Goal: Task Accomplishment & Management: Use online tool/utility

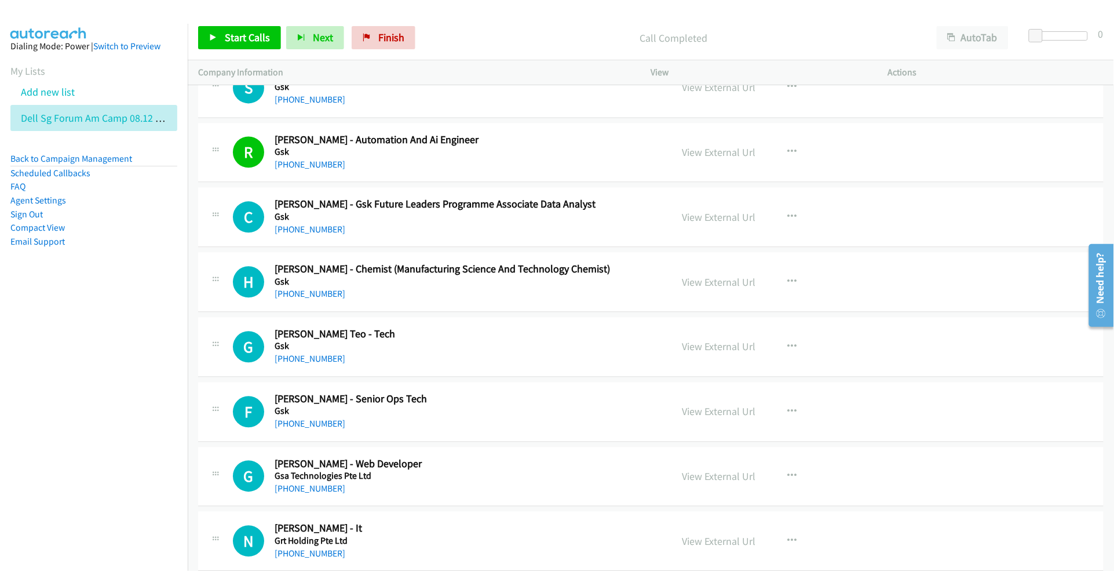
scroll to position [2390, 0]
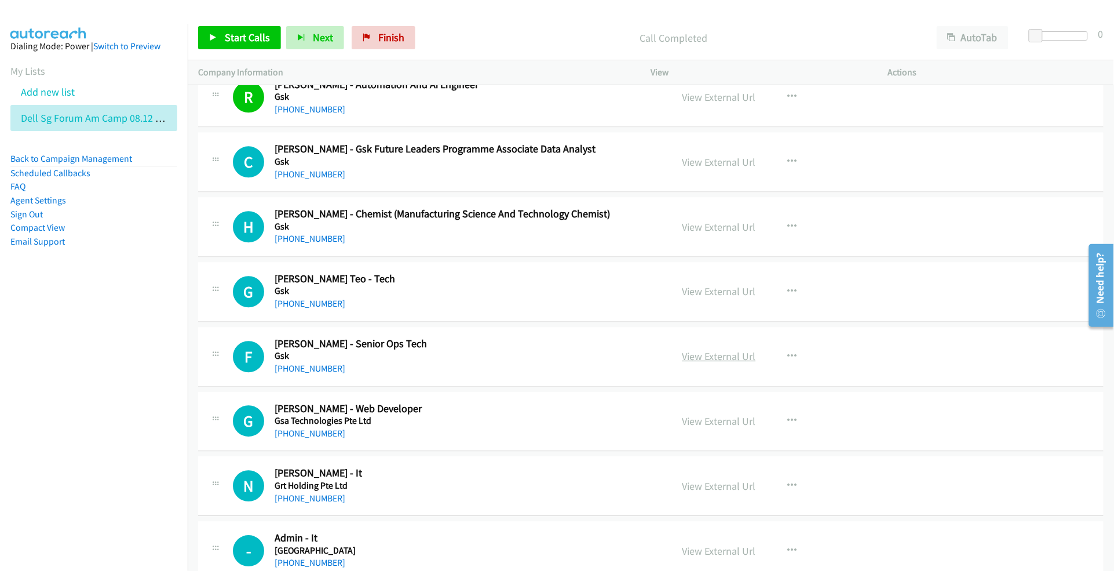
click at [716, 358] on link "View External Url" at bounding box center [720, 355] width 74 height 13
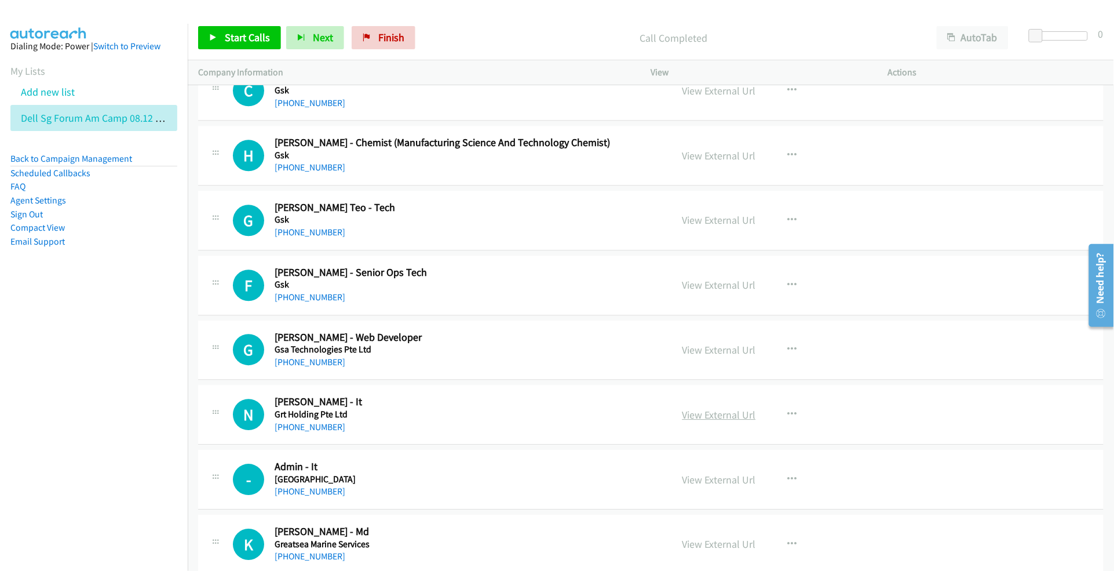
scroll to position [2463, 0]
click at [713, 352] on link "View External Url" at bounding box center [720, 348] width 74 height 13
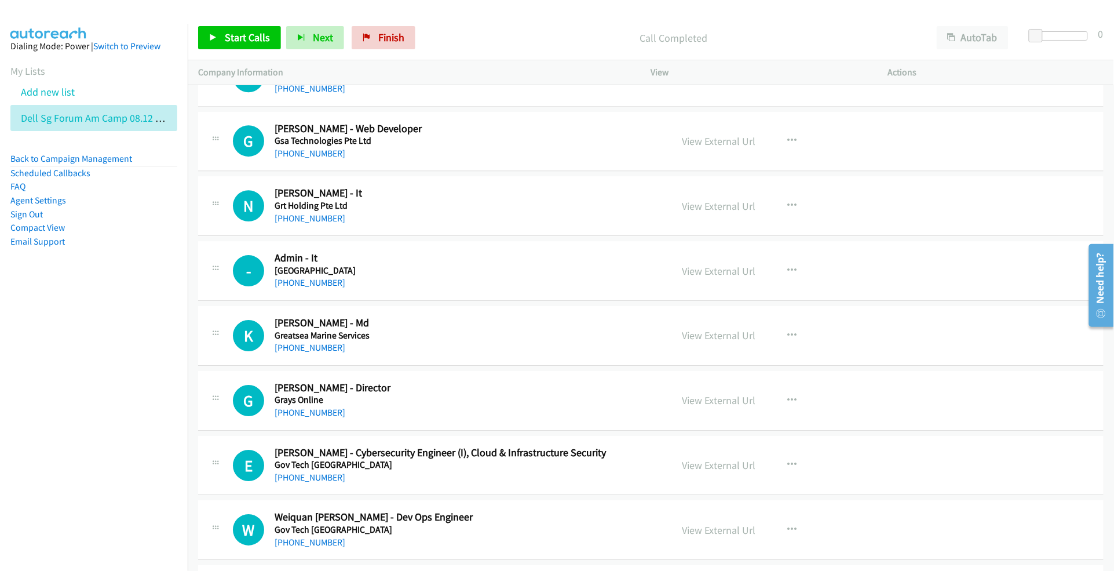
scroll to position [2680, 0]
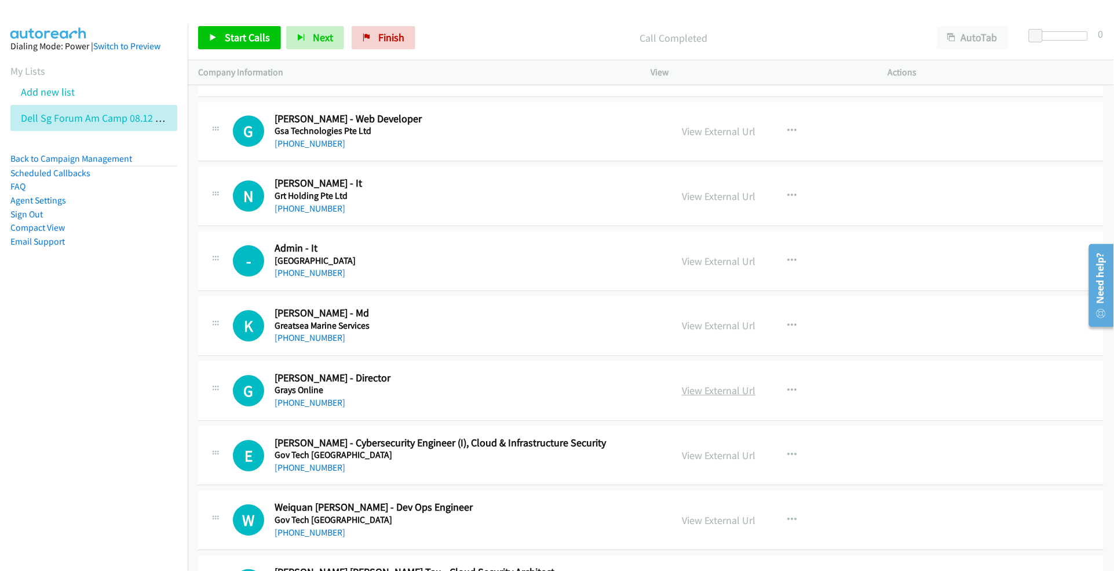
click at [709, 397] on link "View External Url" at bounding box center [720, 390] width 74 height 13
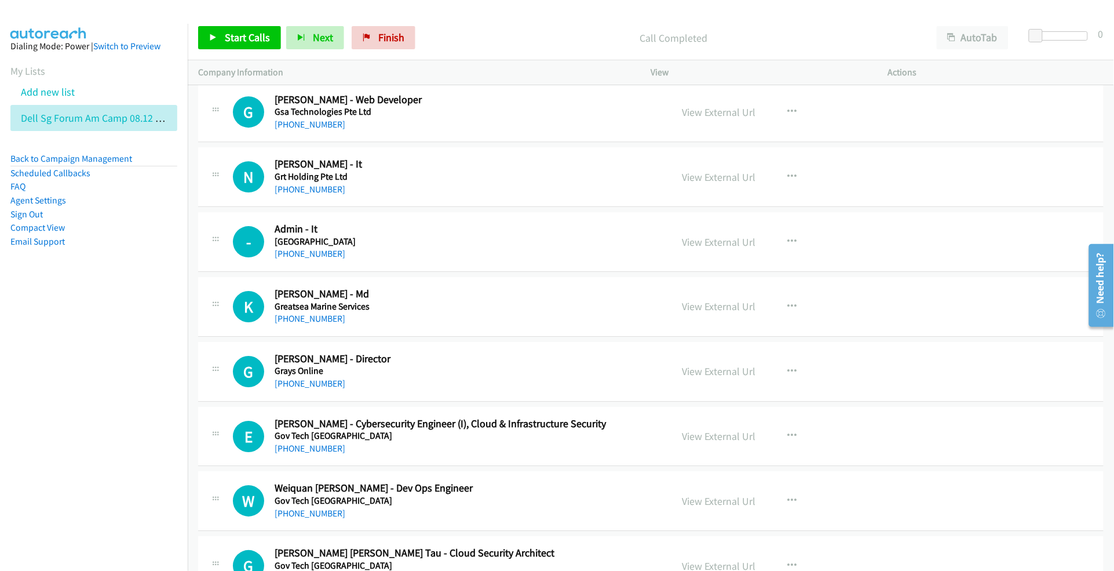
scroll to position [2752, 0]
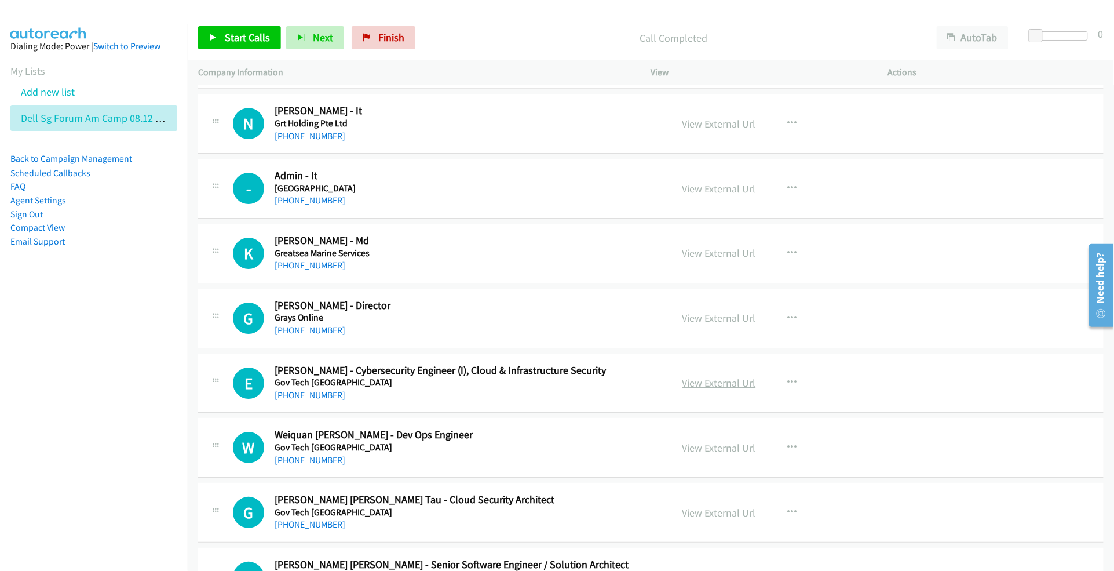
click at [706, 384] on link "View External Url" at bounding box center [720, 382] width 74 height 13
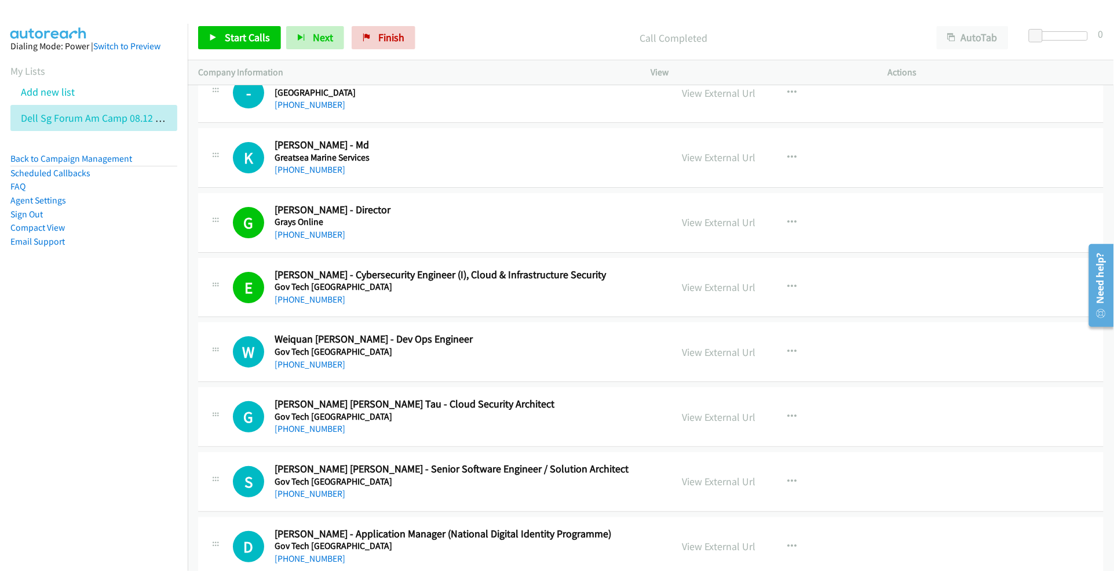
scroll to position [2897, 0]
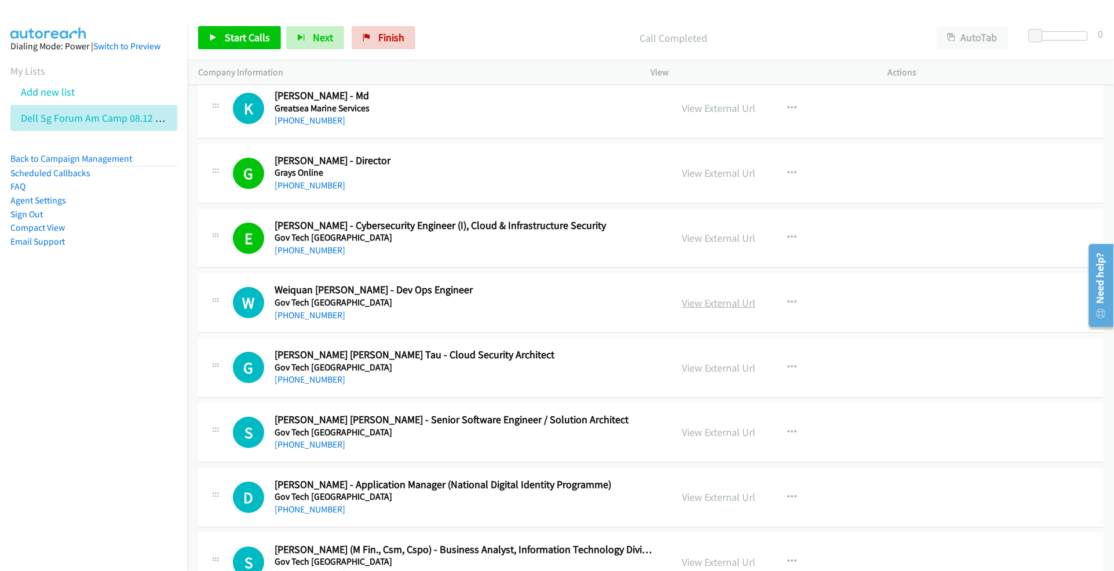
click at [709, 309] on link "View External Url" at bounding box center [720, 302] width 74 height 13
click at [729, 369] on link "View External Url" at bounding box center [720, 367] width 74 height 13
click at [724, 439] on link "View External Url" at bounding box center [720, 431] width 74 height 13
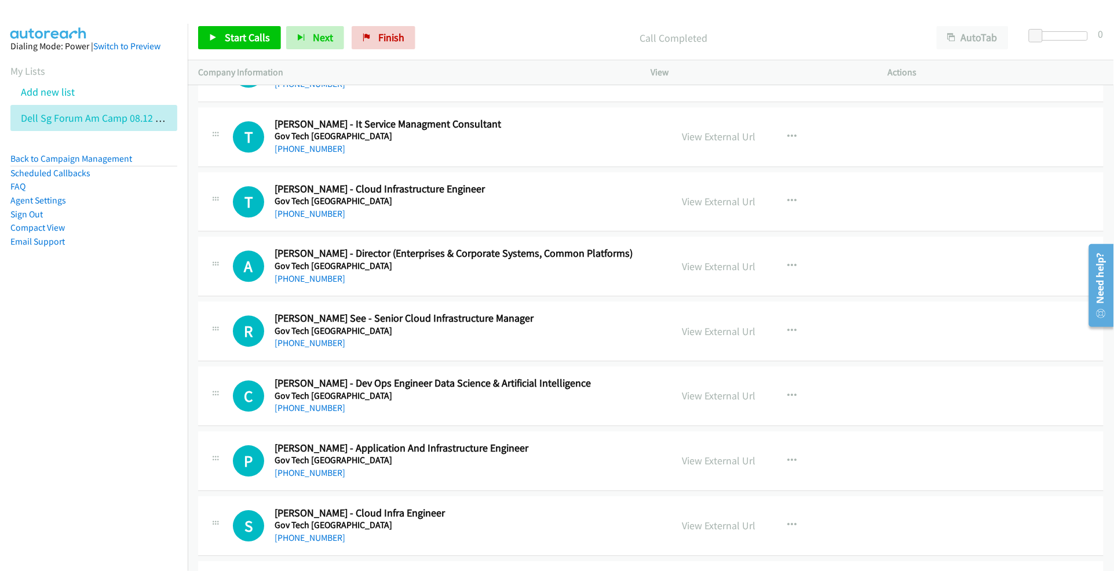
scroll to position [4056, 0]
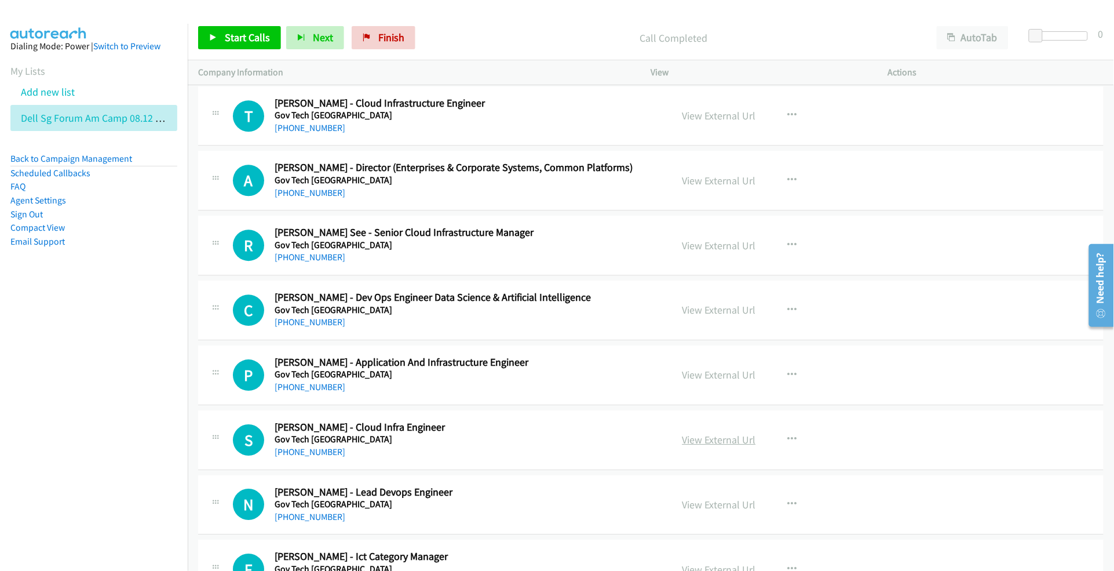
click at [709, 445] on link "View External Url" at bounding box center [720, 439] width 74 height 13
click at [726, 381] on link "View External Url" at bounding box center [720, 374] width 74 height 13
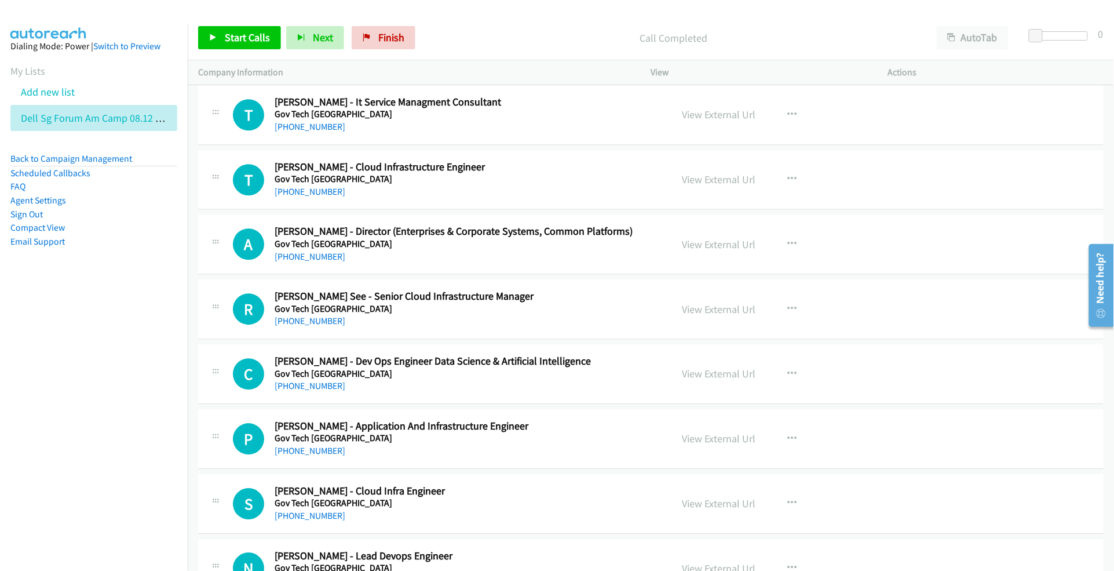
scroll to position [3984, 0]
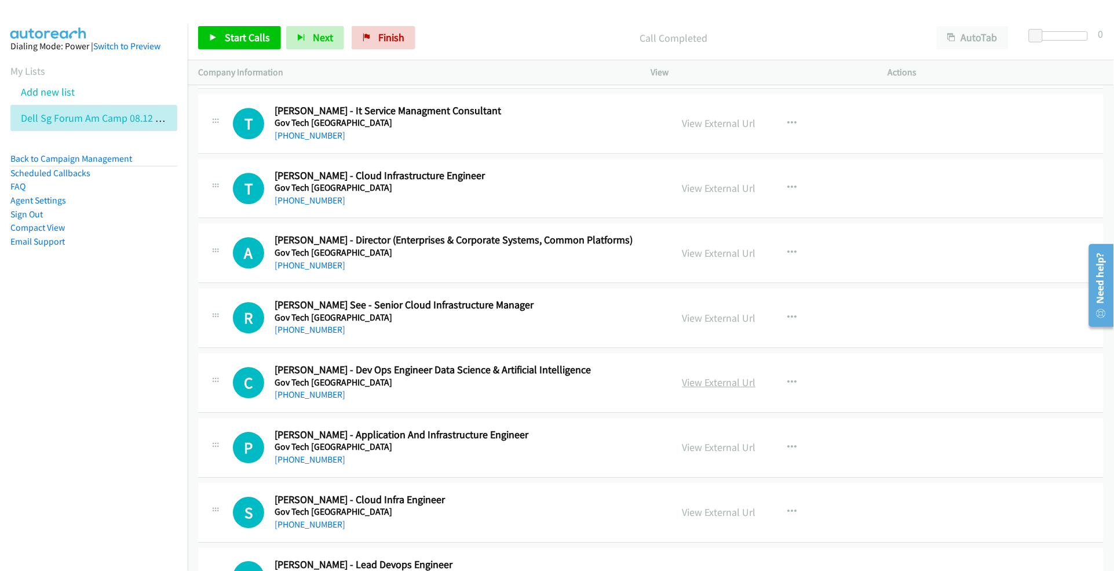
click at [708, 389] on link "View External Url" at bounding box center [720, 381] width 74 height 13
click at [701, 323] on link "View External Url" at bounding box center [720, 317] width 74 height 13
click at [727, 259] on link "View External Url" at bounding box center [720, 252] width 74 height 13
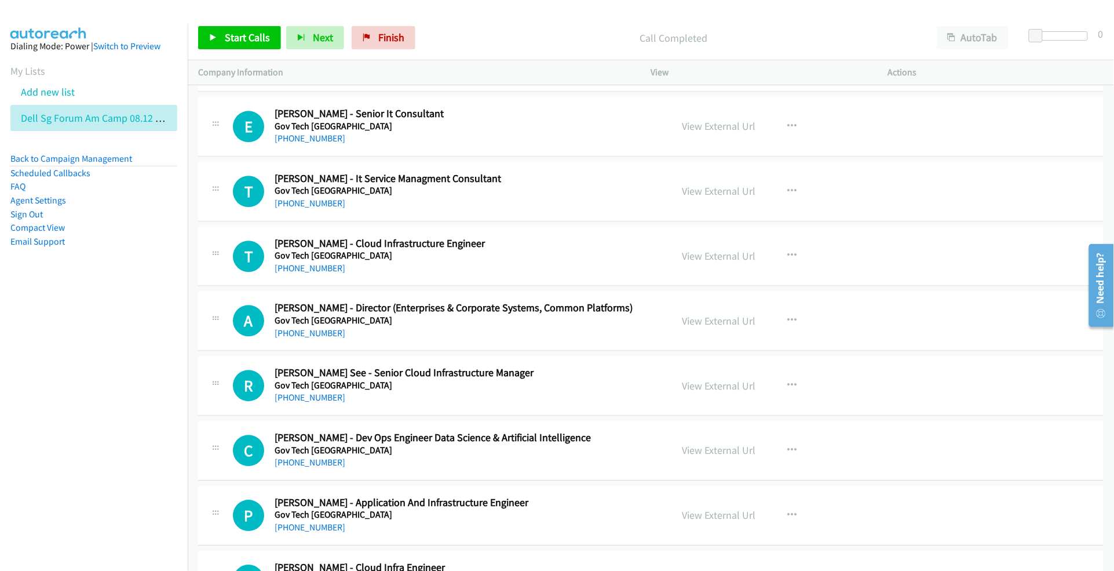
scroll to position [3911, 0]
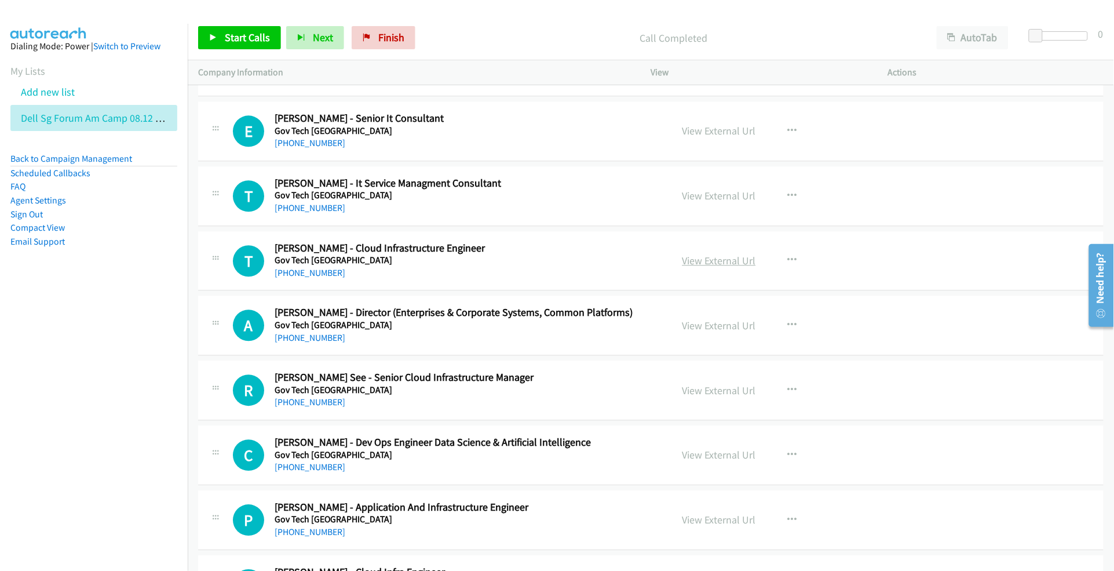
click at [694, 267] on link "View External Url" at bounding box center [720, 260] width 74 height 13
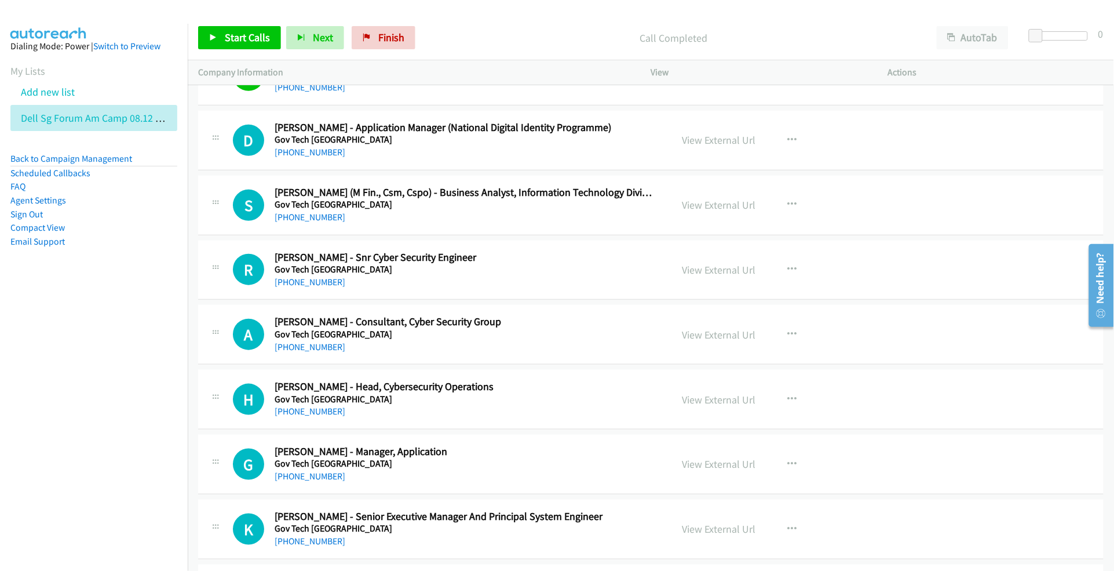
scroll to position [3259, 0]
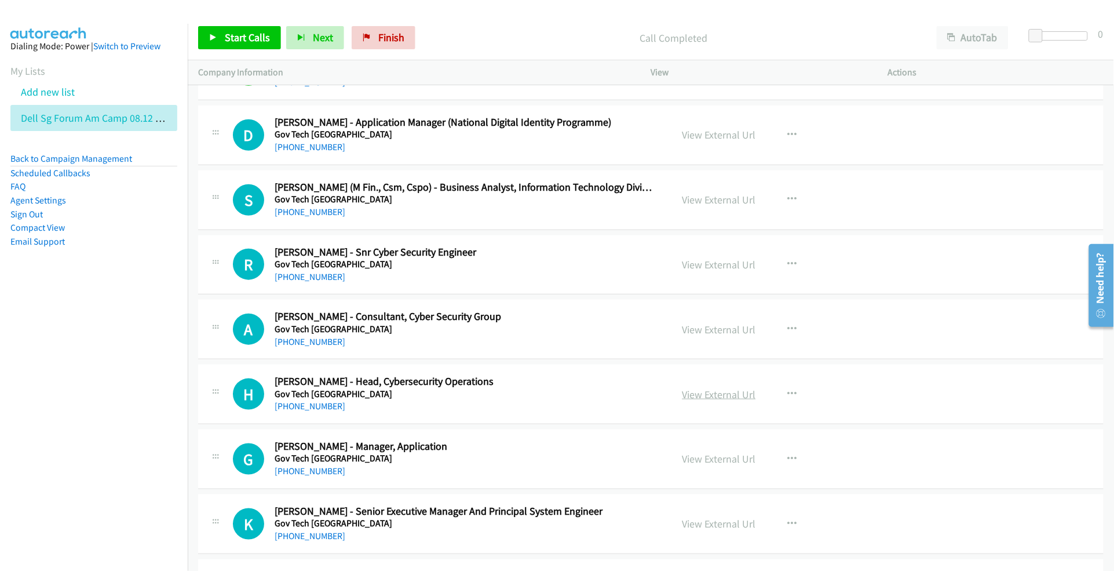
click at [713, 400] on link "View External Url" at bounding box center [720, 394] width 74 height 13
click at [713, 465] on link "View External Url" at bounding box center [720, 458] width 74 height 13
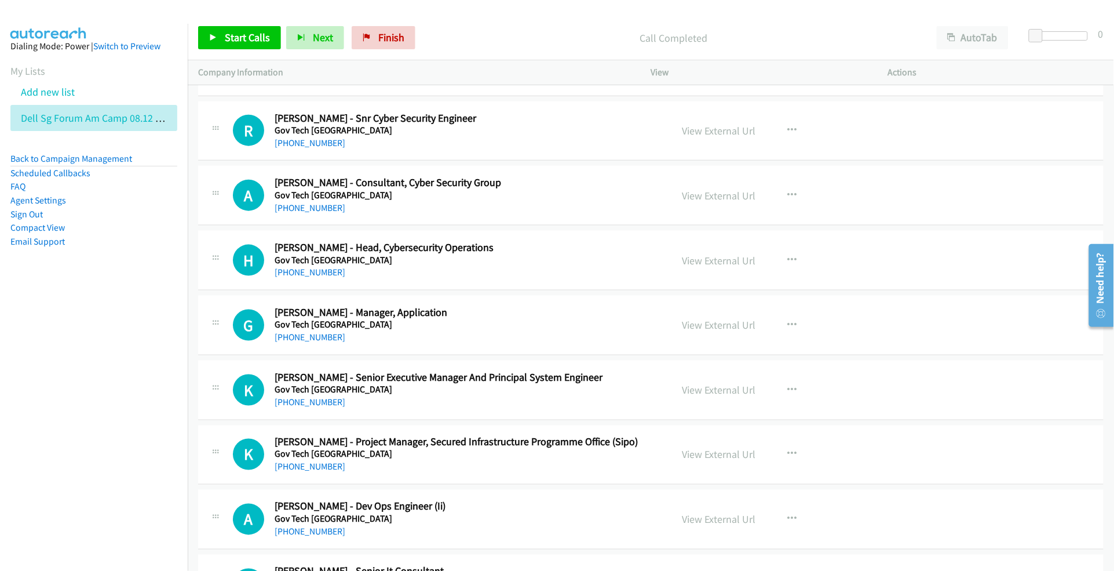
scroll to position [3404, 0]
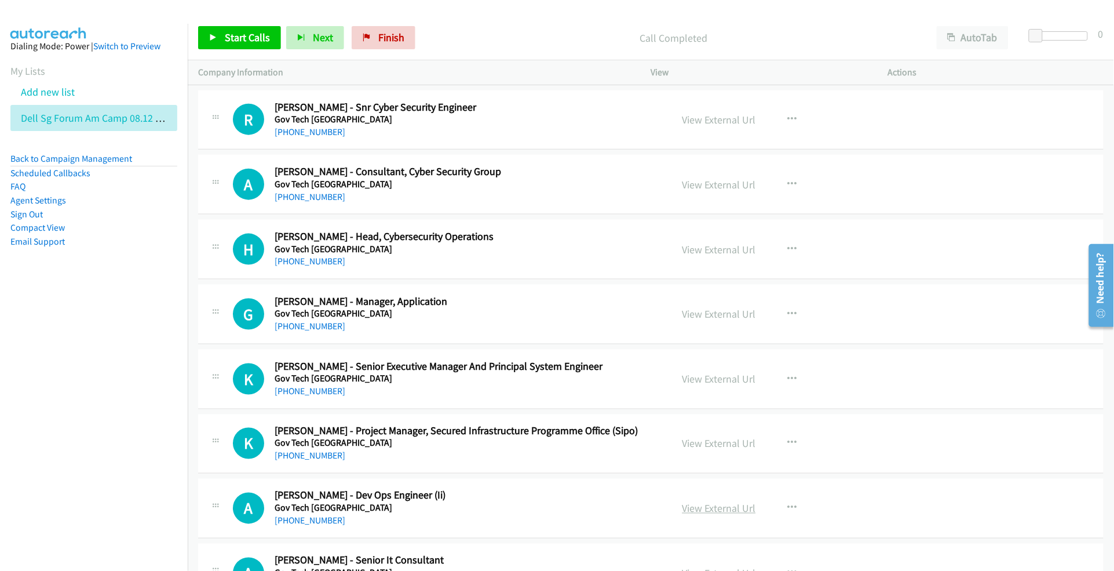
click at [703, 515] on link "View External Url" at bounding box center [720, 508] width 74 height 13
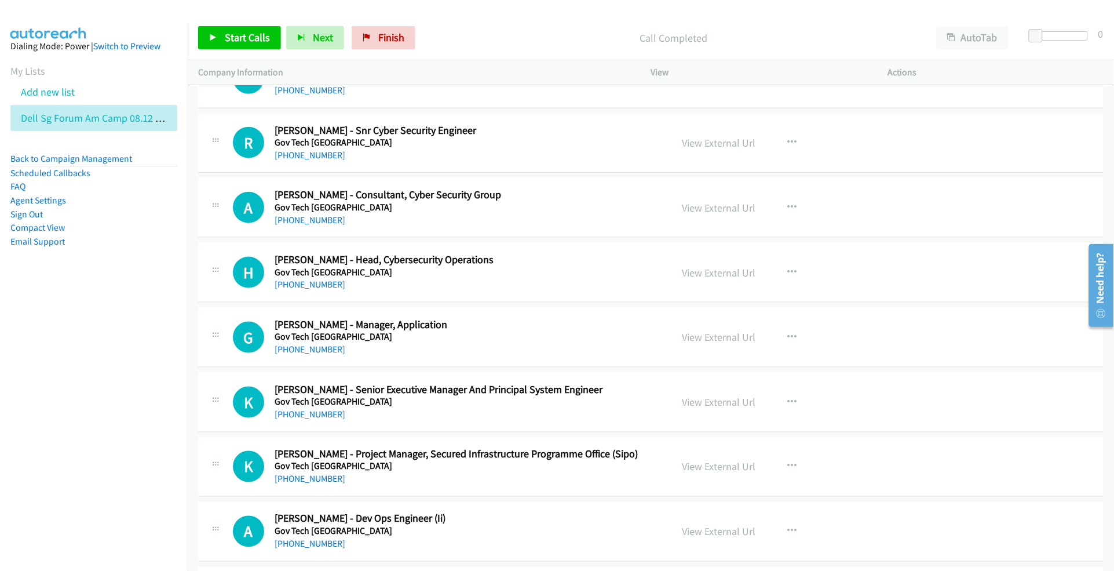
scroll to position [3332, 0]
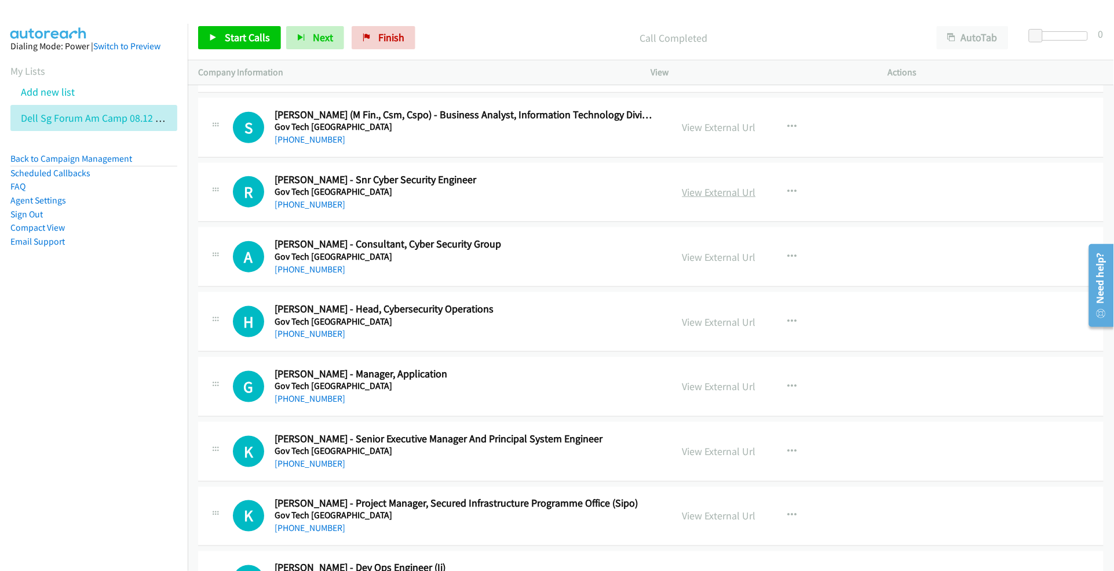
click at [717, 199] on link "View External Url" at bounding box center [720, 191] width 74 height 13
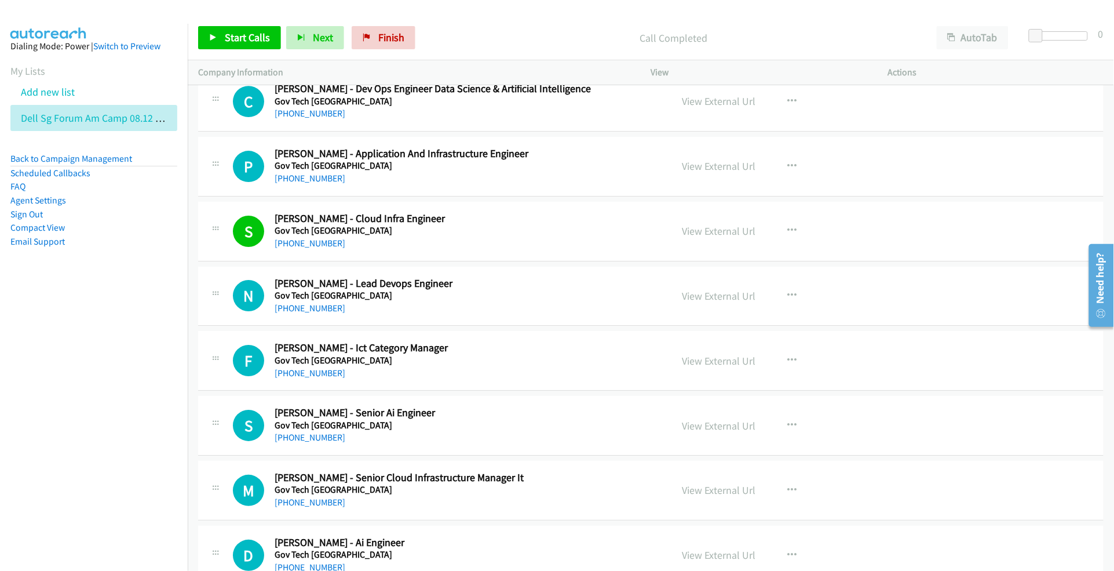
scroll to position [4274, 0]
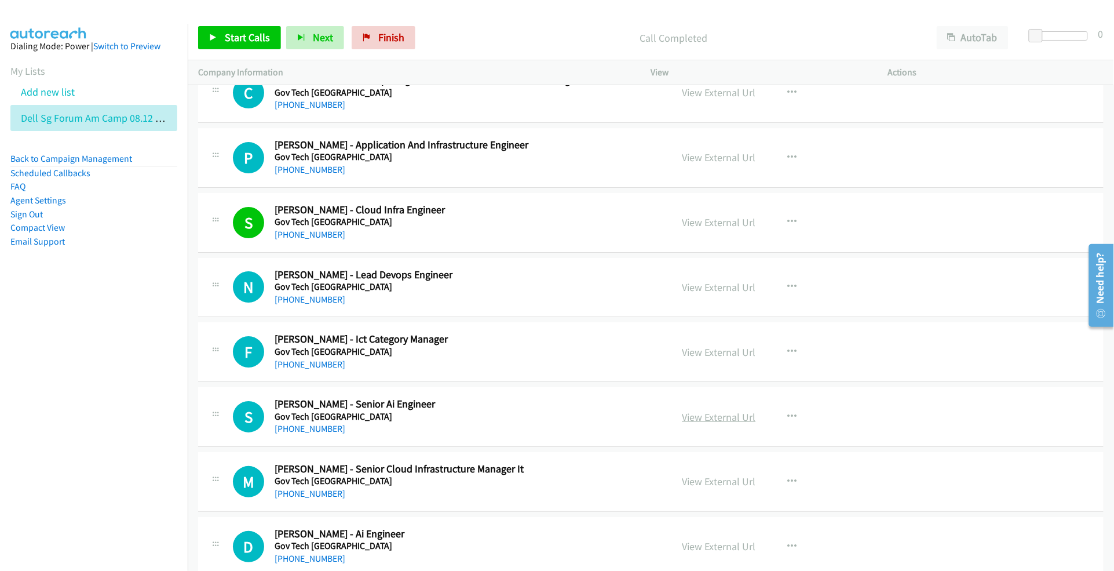
click at [702, 424] on link "View External Url" at bounding box center [720, 416] width 74 height 13
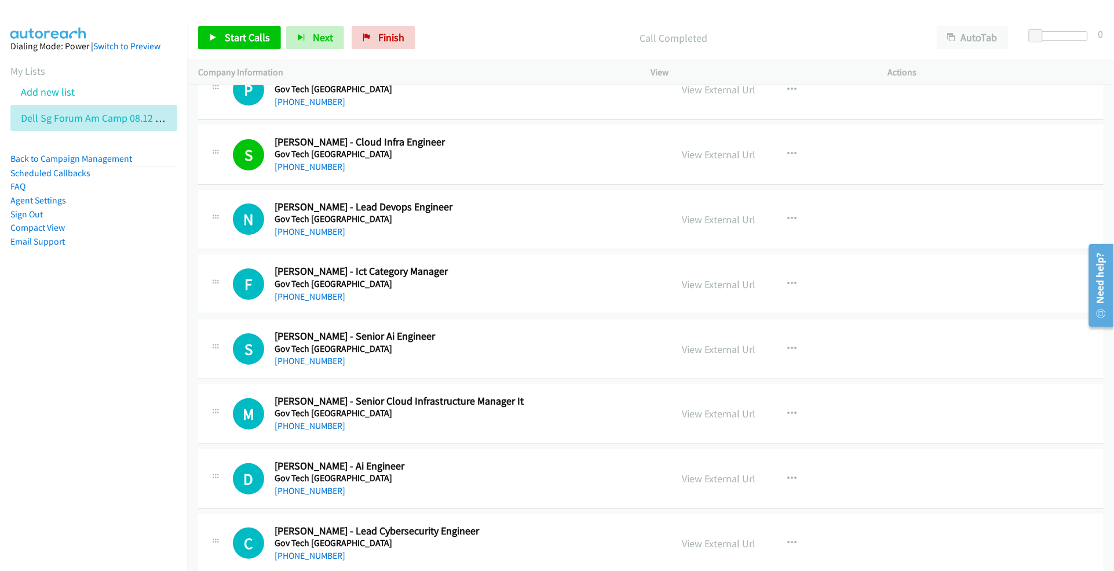
scroll to position [4346, 0]
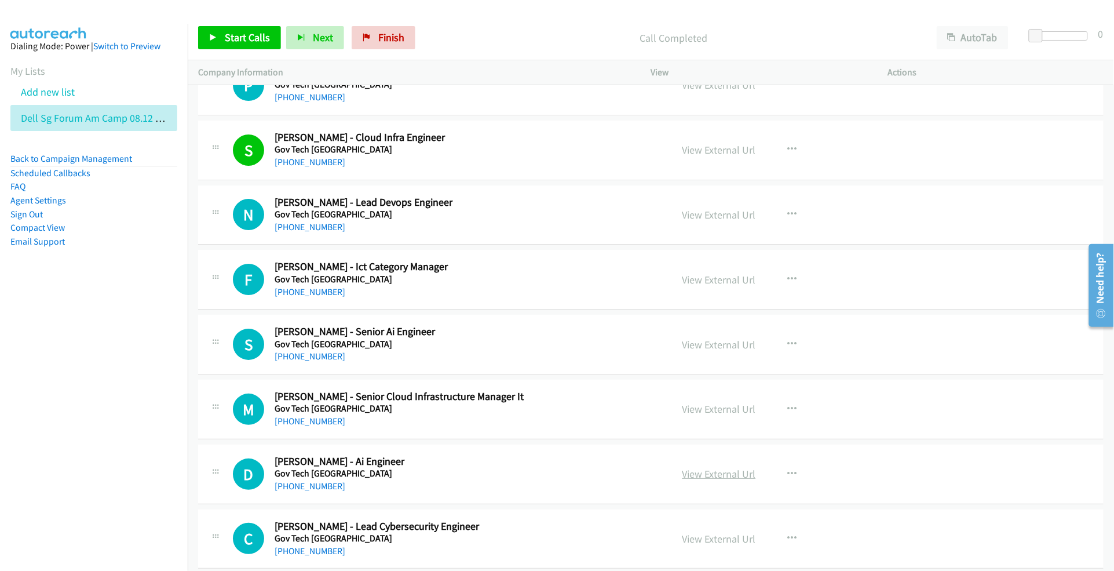
click at [690, 480] on link "View External Url" at bounding box center [720, 473] width 74 height 13
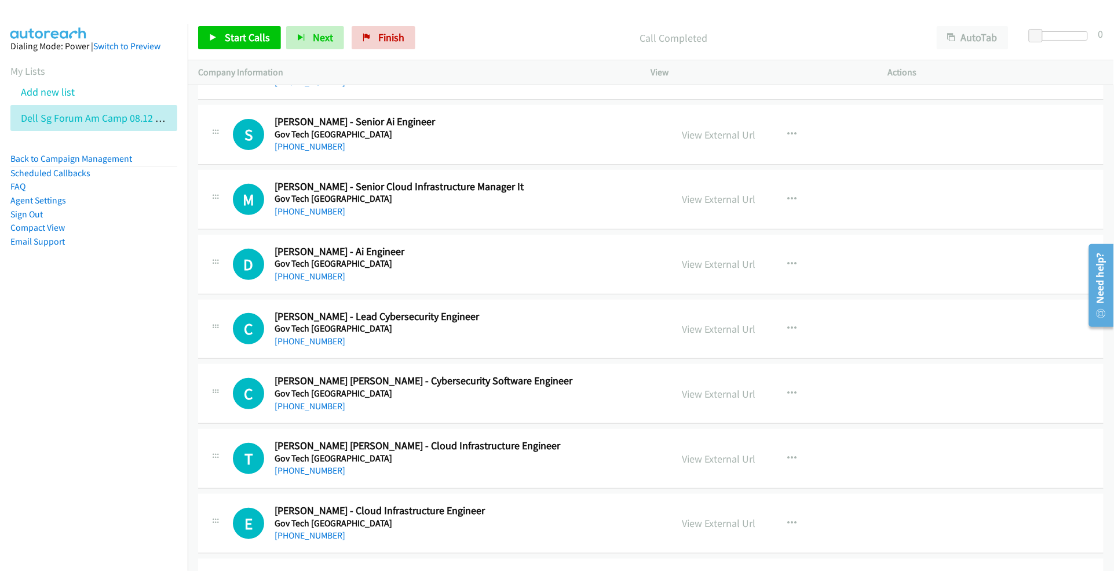
scroll to position [4563, 0]
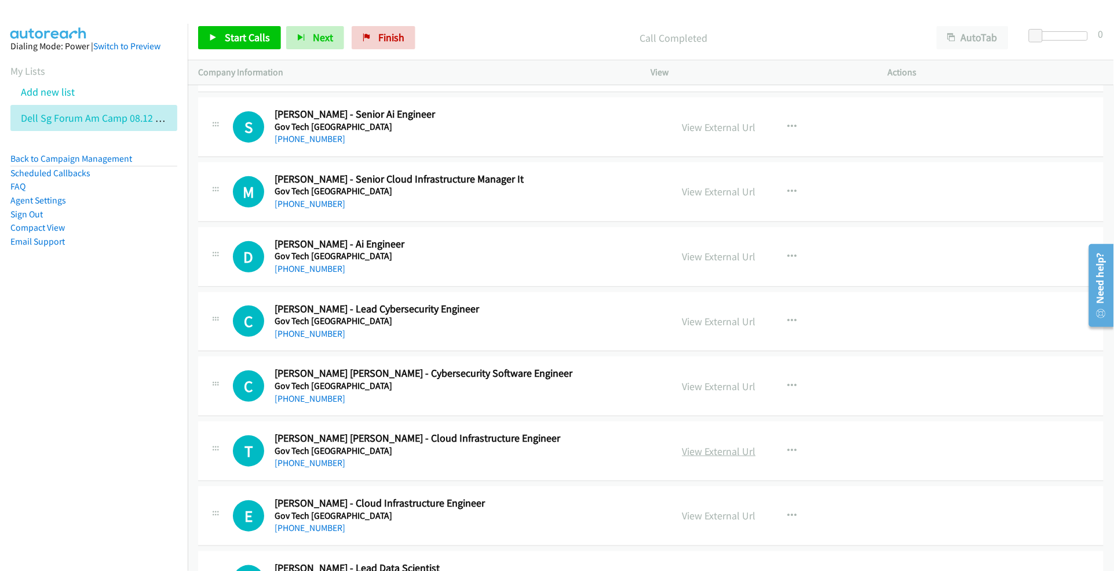
click at [691, 456] on link "View External Url" at bounding box center [720, 450] width 74 height 13
click at [684, 520] on link "View External Url" at bounding box center [720, 515] width 74 height 13
